Goal: Task Accomplishment & Management: Use online tool/utility

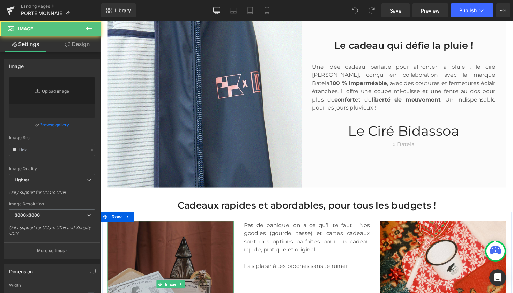
type input "[URL][DOMAIN_NAME]"
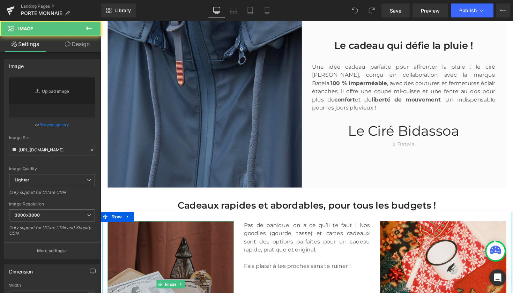
click at [189, 226] on img at bounding box center [172, 290] width 129 height 129
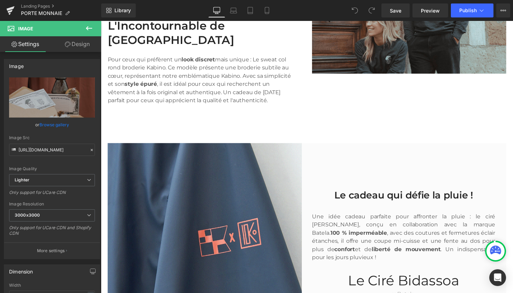
scroll to position [1139, 0]
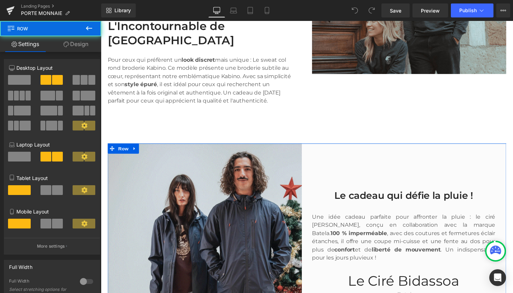
click at [375, 153] on div "Le cadeau qui défie la pluie ! Heading Une idée cadeau parfaite pour affronter …" at bounding box center [414, 246] width 204 height 199
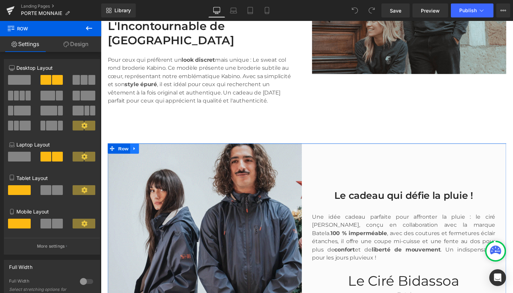
click at [134, 149] on icon at bounding box center [135, 151] width 5 height 5
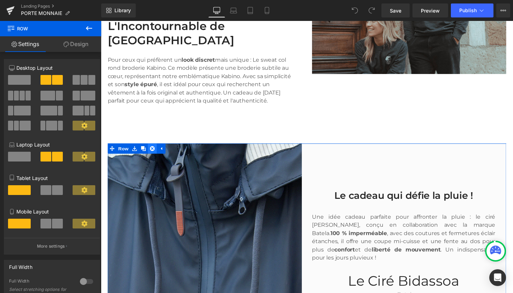
click at [153, 149] on icon at bounding box center [153, 151] width 5 height 5
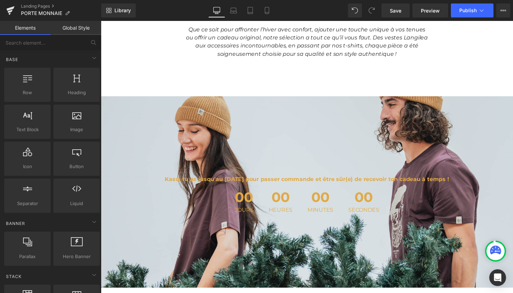
scroll to position [672, 0]
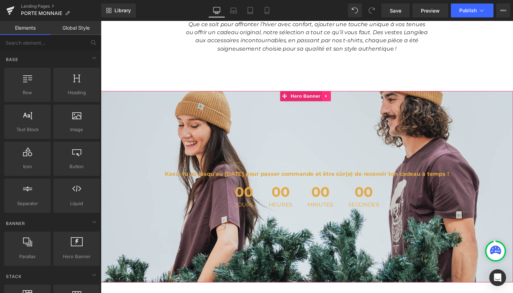
click at [332, 97] on icon at bounding box center [331, 97] width 1 height 3
click at [335, 96] on icon at bounding box center [337, 98] width 5 height 5
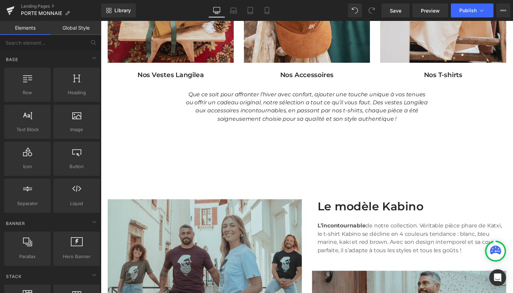
scroll to position [599, 0]
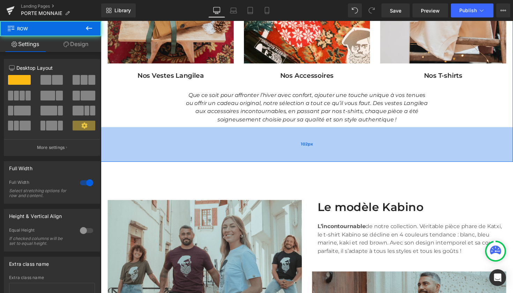
click at [284, 153] on div "102px" at bounding box center [312, 148] width 423 height 36
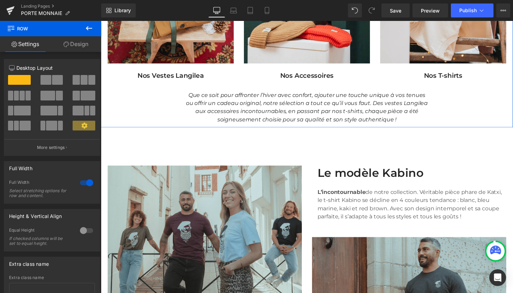
drag, startPoint x: 302, startPoint y: 162, endPoint x: 300, endPoint y: 127, distance: 35.3
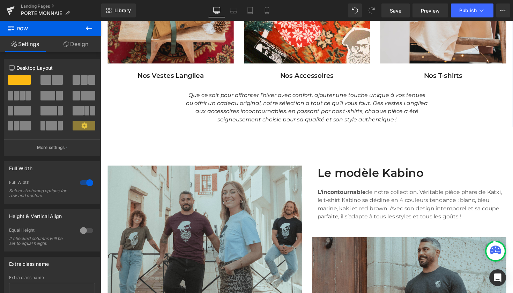
click at [300, 127] on div "Image Nos Vestes Langilea Text Block Image Nos Accessoires Text Block Image Nos…" at bounding box center [312, 28] width 423 height 205
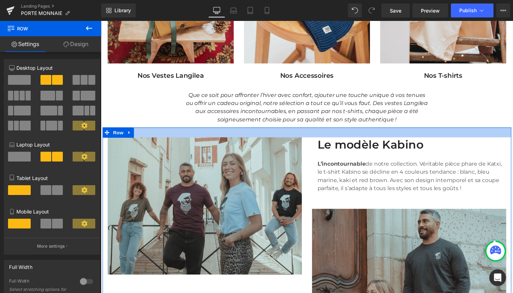
drag, startPoint x: 301, startPoint y: 132, endPoint x: 292, endPoint y: 103, distance: 30.2
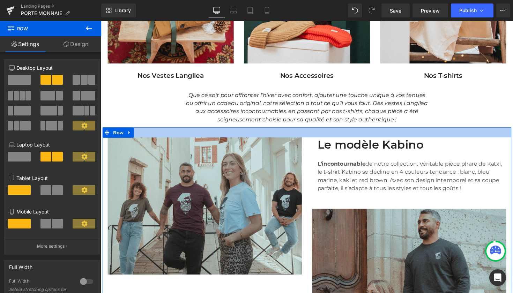
click at [292, 103] on div "M Heading Hero Banner L Heading Hero Banner Row ACCESORIOS Heading" at bounding box center [312, 184] width 423 height 1440
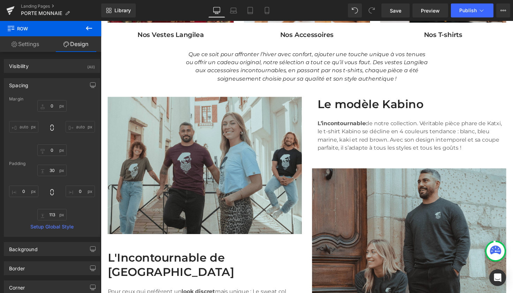
scroll to position [637, 0]
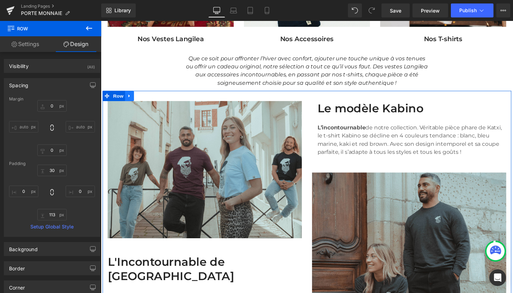
click at [131, 98] on icon at bounding box center [130, 97] width 5 height 5
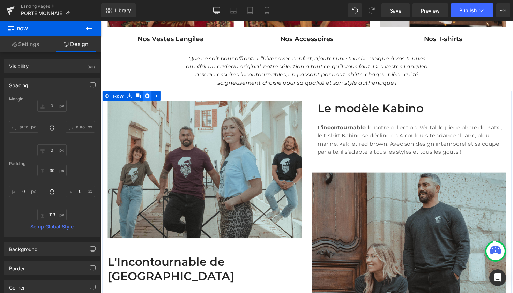
click at [146, 100] on link at bounding box center [148, 98] width 9 height 10
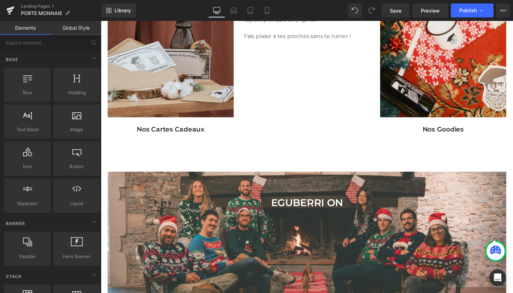
scroll to position [785, 0]
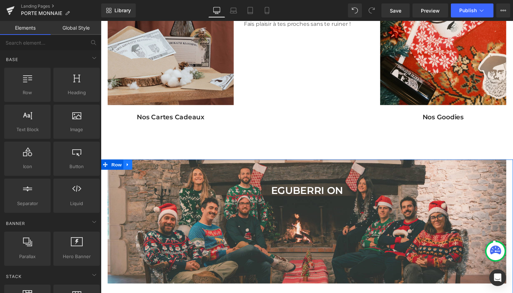
click at [126, 169] on icon at bounding box center [128, 168] width 5 height 5
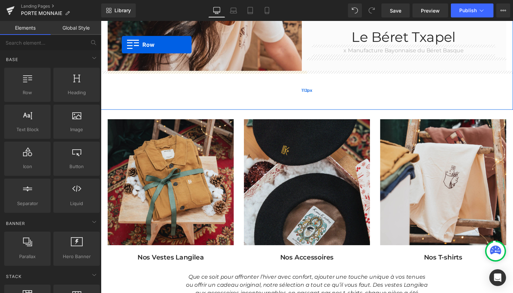
scroll to position [393, 0]
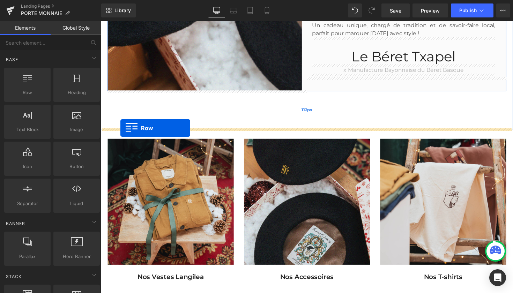
drag, startPoint x: 104, startPoint y: 169, endPoint x: 121, endPoint y: 131, distance: 42.1
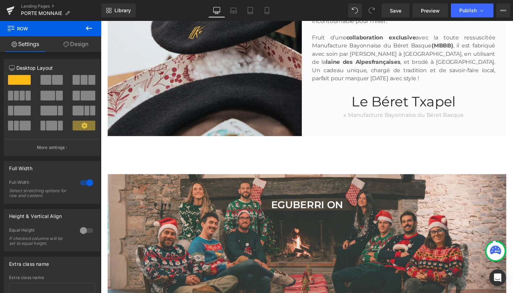
scroll to position [350, 0]
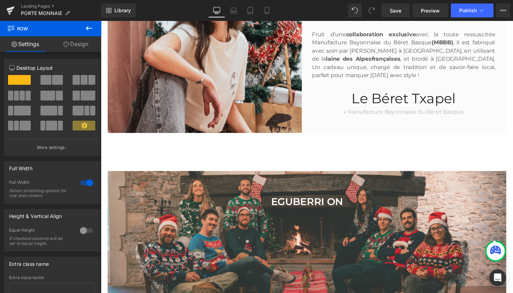
click at [357, 17] on div "Library Desktop Desktop Laptop Tablet Mobile Save Preview Publish Scheduled Vie…" at bounding box center [307, 10] width 412 height 21
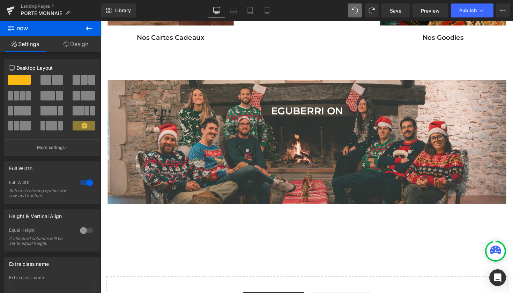
click at [304, 127] on div at bounding box center [312, 157] width 210 height 75
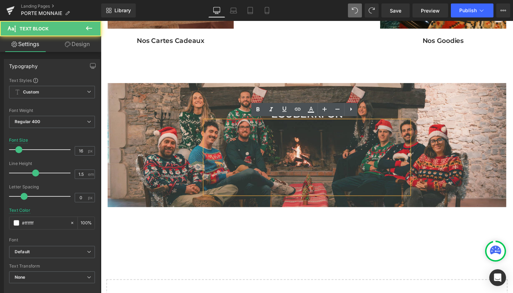
scroll to position [863, 0]
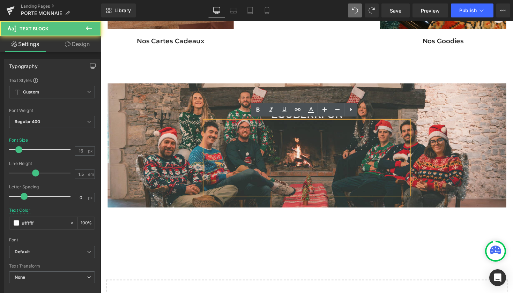
click at [171, 130] on span "Text Block [GEOGRAPHIC_DATA] ON Heading Text Block Row" at bounding box center [312, 147] width 409 height 111
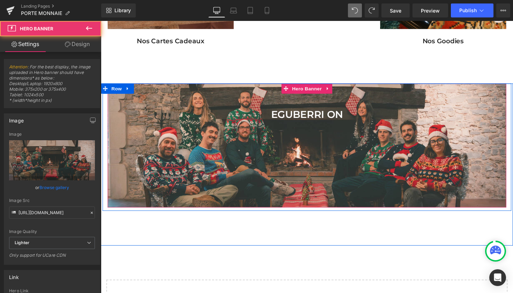
click at [171, 130] on span "Text Block [GEOGRAPHIC_DATA] ON Heading Text Block Row" at bounding box center [312, 147] width 409 height 111
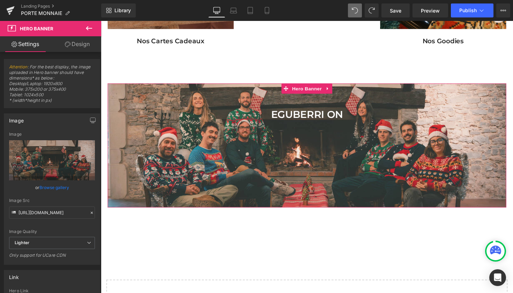
click at [82, 48] on link "Design" at bounding box center [77, 44] width 51 height 16
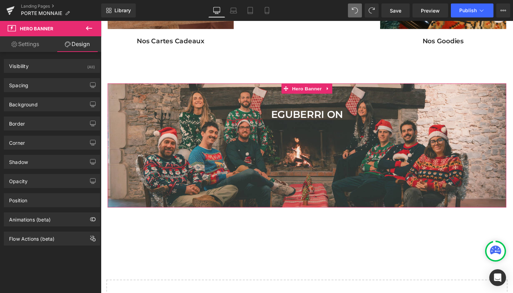
click at [37, 49] on link "Settings" at bounding box center [25, 44] width 51 height 16
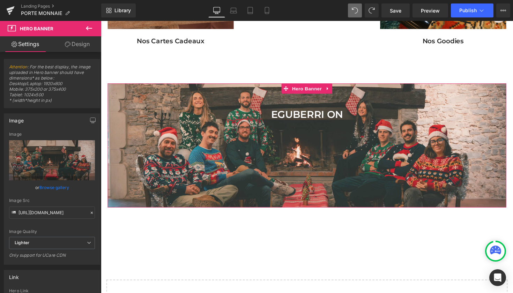
click at [74, 43] on link "Design" at bounding box center [77, 44] width 51 height 16
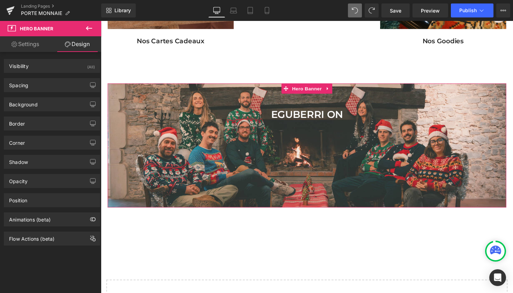
click at [35, 43] on link "Settings" at bounding box center [25, 44] width 51 height 16
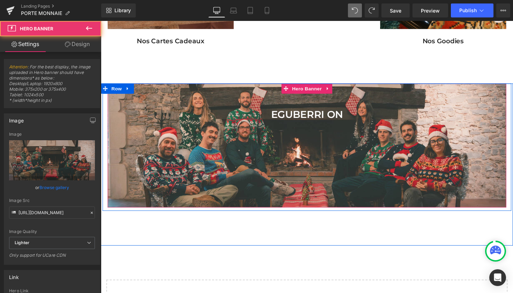
click at [199, 156] on span "Text Block [GEOGRAPHIC_DATA] ON Heading Text Block Row" at bounding box center [312, 147] width 409 height 111
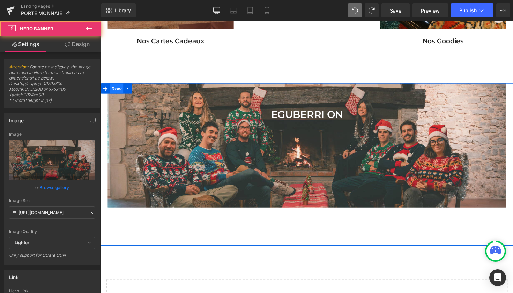
click at [113, 89] on span "Row" at bounding box center [117, 90] width 14 height 10
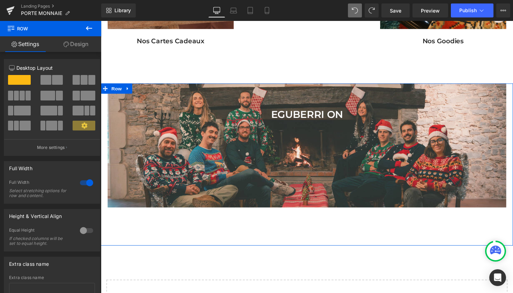
click at [30, 42] on link "Settings" at bounding box center [25, 44] width 51 height 16
click at [85, 51] on link "Design" at bounding box center [76, 44] width 51 height 16
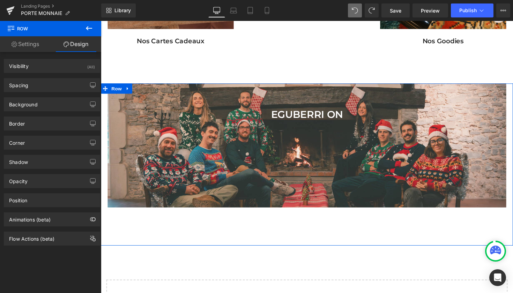
click at [21, 48] on link "Settings" at bounding box center [25, 44] width 51 height 16
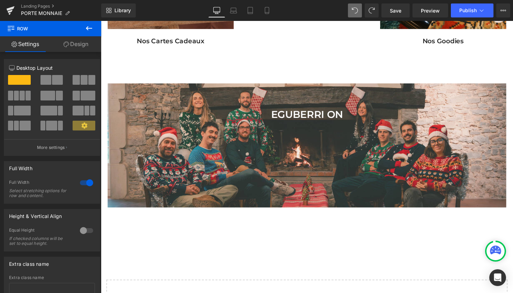
click at [88, 29] on icon at bounding box center [89, 28] width 8 height 8
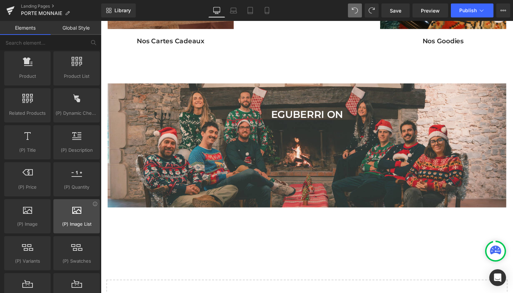
scroll to position [337, 0]
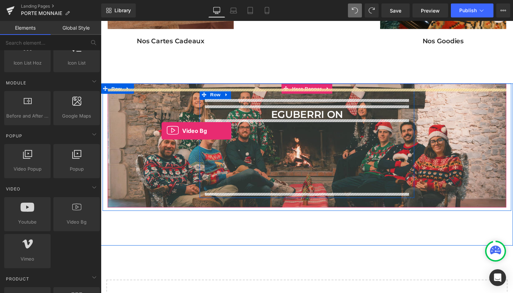
drag, startPoint x: 181, startPoint y: 234, endPoint x: 163, endPoint y: 134, distance: 102.2
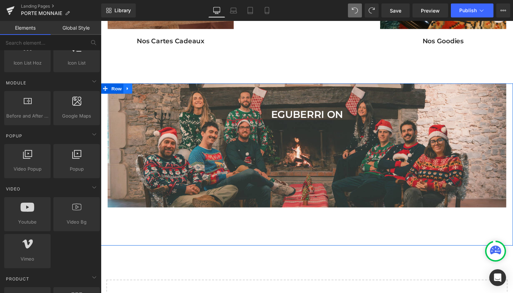
click at [129, 89] on icon at bounding box center [128, 90] width 5 height 5
click at [144, 91] on icon at bounding box center [146, 90] width 5 height 5
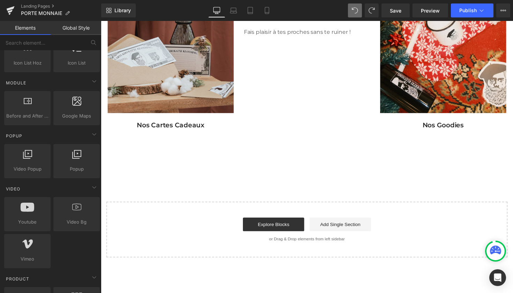
scroll to position [779, 0]
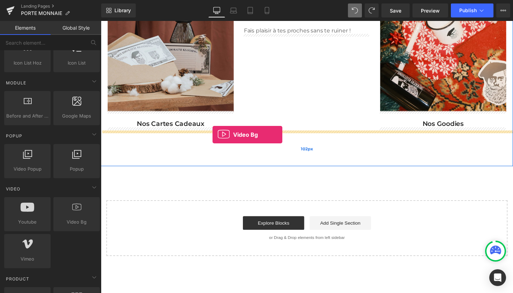
drag, startPoint x: 180, startPoint y: 232, endPoint x: 215, endPoint y: 138, distance: 100.8
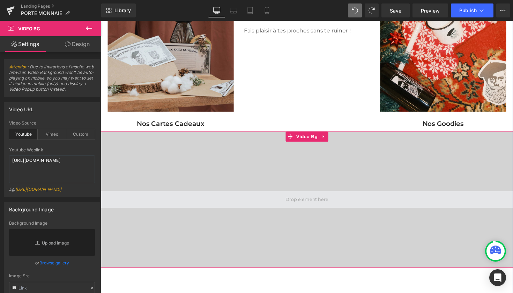
click at [301, 210] on span at bounding box center [312, 204] width 423 height 17
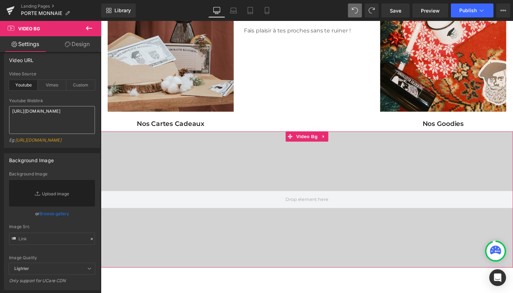
scroll to position [51, 0]
click at [72, 196] on link "Replace Image" at bounding box center [52, 192] width 86 height 27
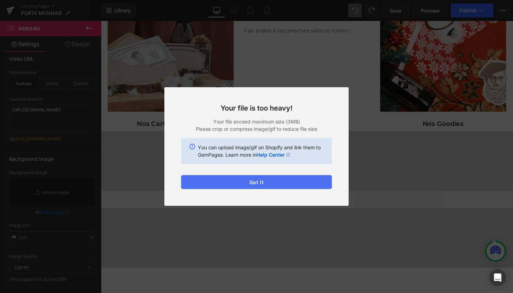
click at [314, 181] on button "Got it" at bounding box center [256, 182] width 151 height 14
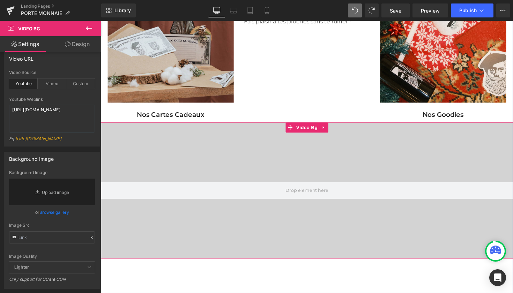
scroll to position [782, 0]
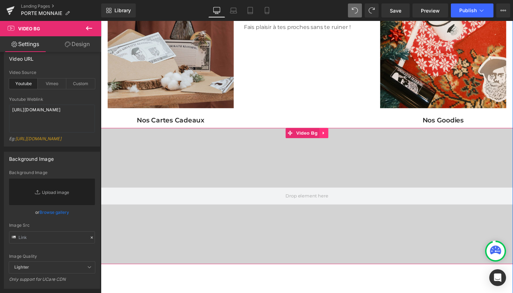
click at [328, 135] on icon at bounding box center [328, 135] width 1 height 3
click at [331, 137] on icon at bounding box center [333, 135] width 5 height 5
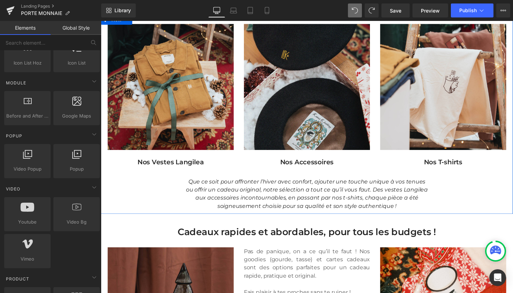
scroll to position [510, 0]
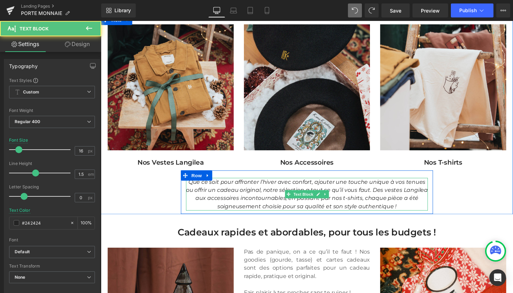
click at [311, 188] on p "Que ce soit pour affronter l’hiver avec confort, ajouter une touche unique à vo…" at bounding box center [312, 199] width 248 height 34
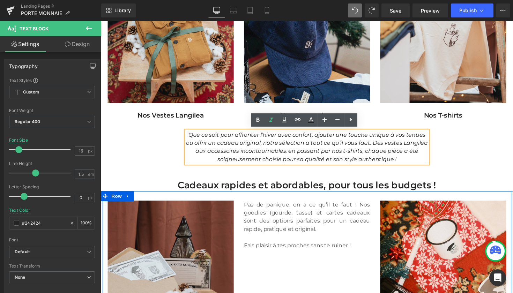
scroll to position [558, 0]
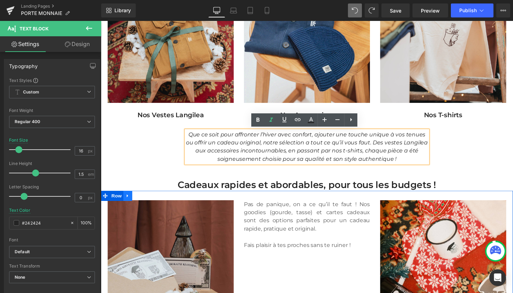
click at [128, 199] on icon at bounding box center [128, 200] width 5 height 5
click at [147, 201] on icon at bounding box center [146, 200] width 5 height 5
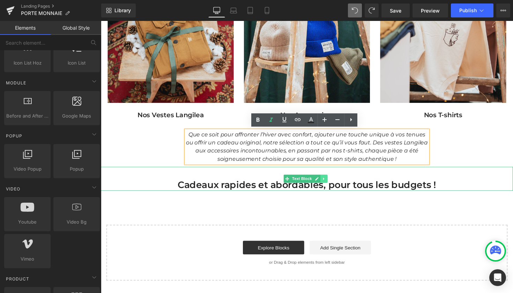
click at [329, 184] on link at bounding box center [329, 183] width 7 height 8
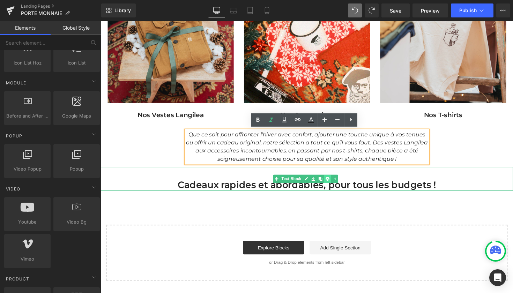
click at [334, 181] on icon at bounding box center [333, 183] width 4 height 4
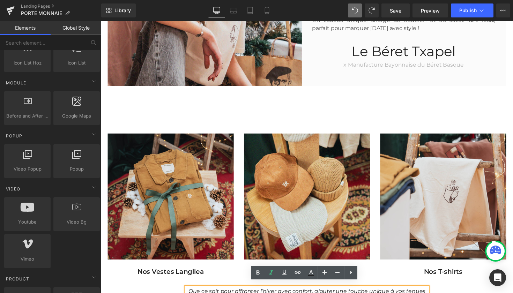
scroll to position [400, 0]
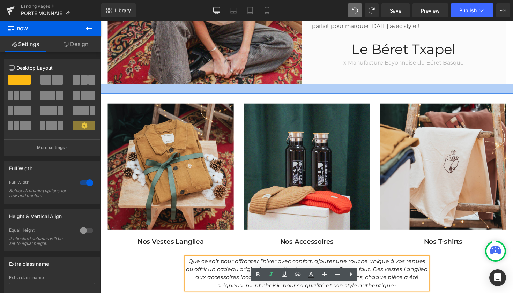
drag, startPoint x: 301, startPoint y: 122, endPoint x: 297, endPoint y: 94, distance: 28.9
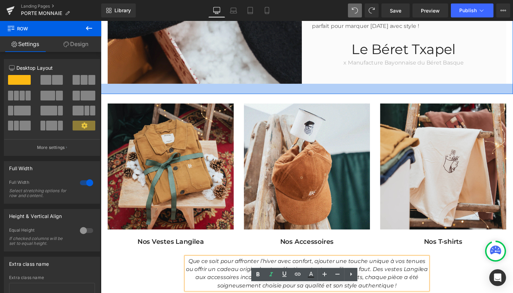
click at [297, 94] on div at bounding box center [312, 91] width 423 height 10
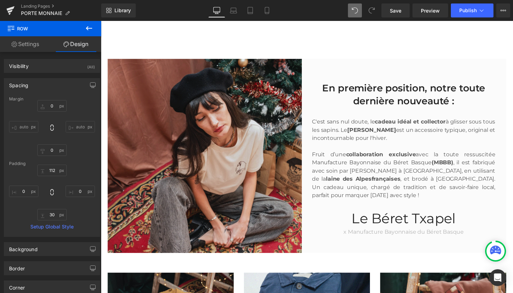
scroll to position [224, 0]
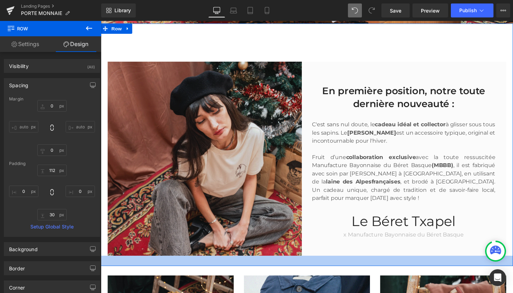
click at [290, 268] on div at bounding box center [312, 267] width 423 height 10
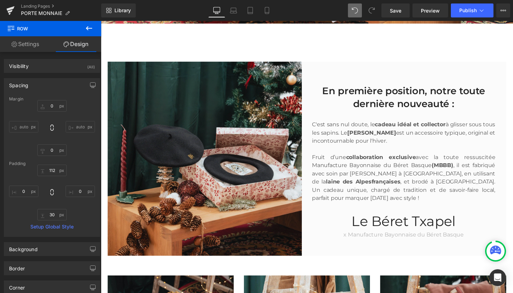
click at [96, 27] on button at bounding box center [89, 28] width 24 height 15
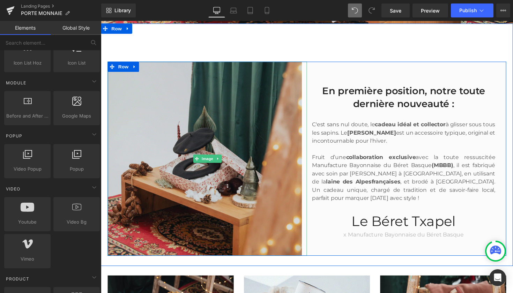
scroll to position [274, 0]
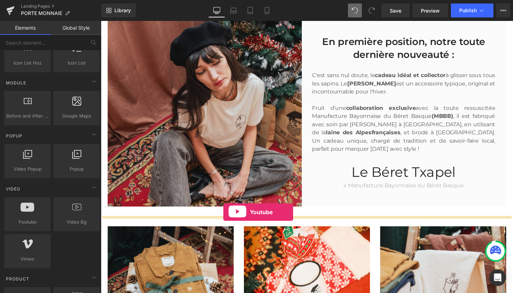
drag, startPoint x: 126, startPoint y: 235, endPoint x: 227, endPoint y: 217, distance: 102.3
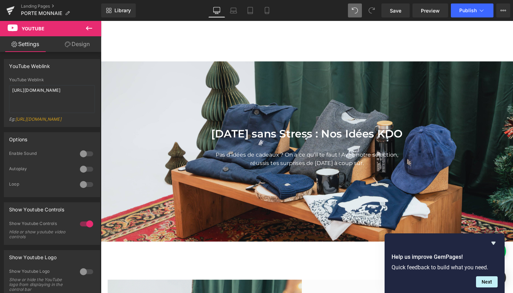
scroll to position [0, 0]
